Goal: Browse casually: Explore the website without a specific task or goal

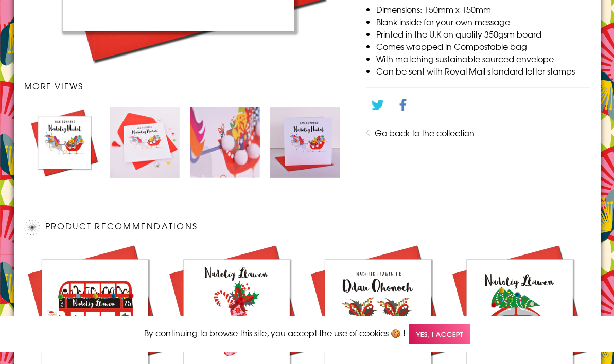
scroll to position [692, 0]
